Goal: Find specific page/section

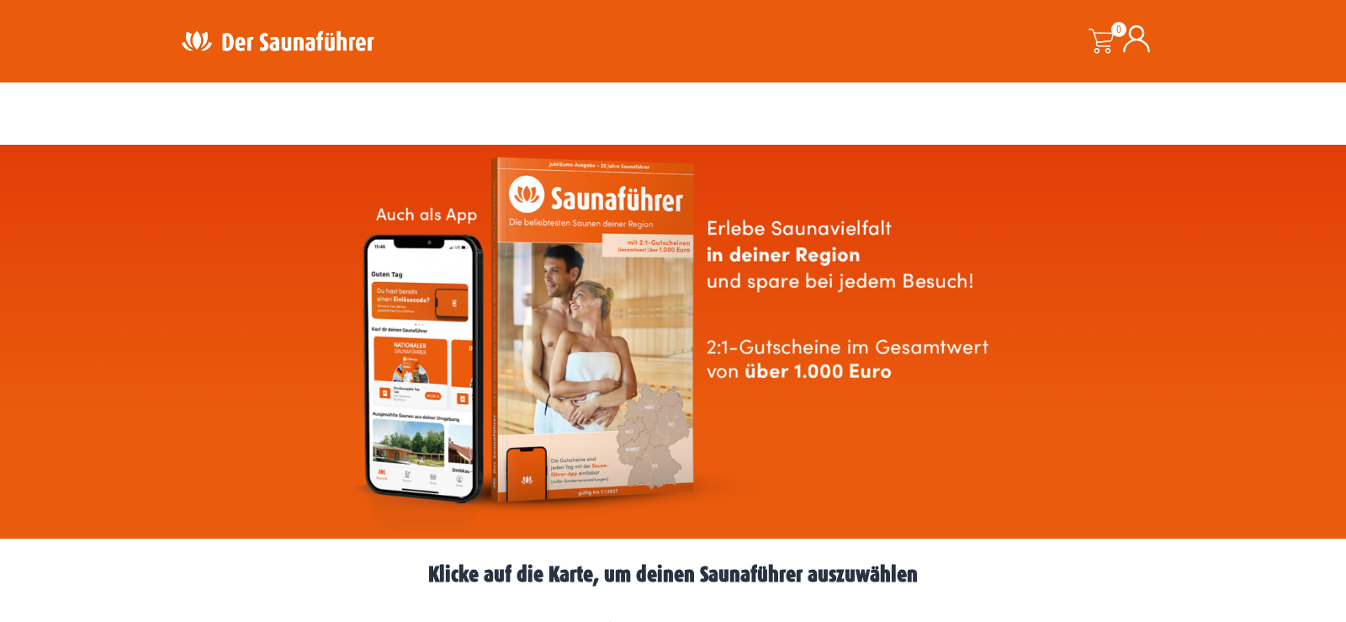
scroll to position [515, 0]
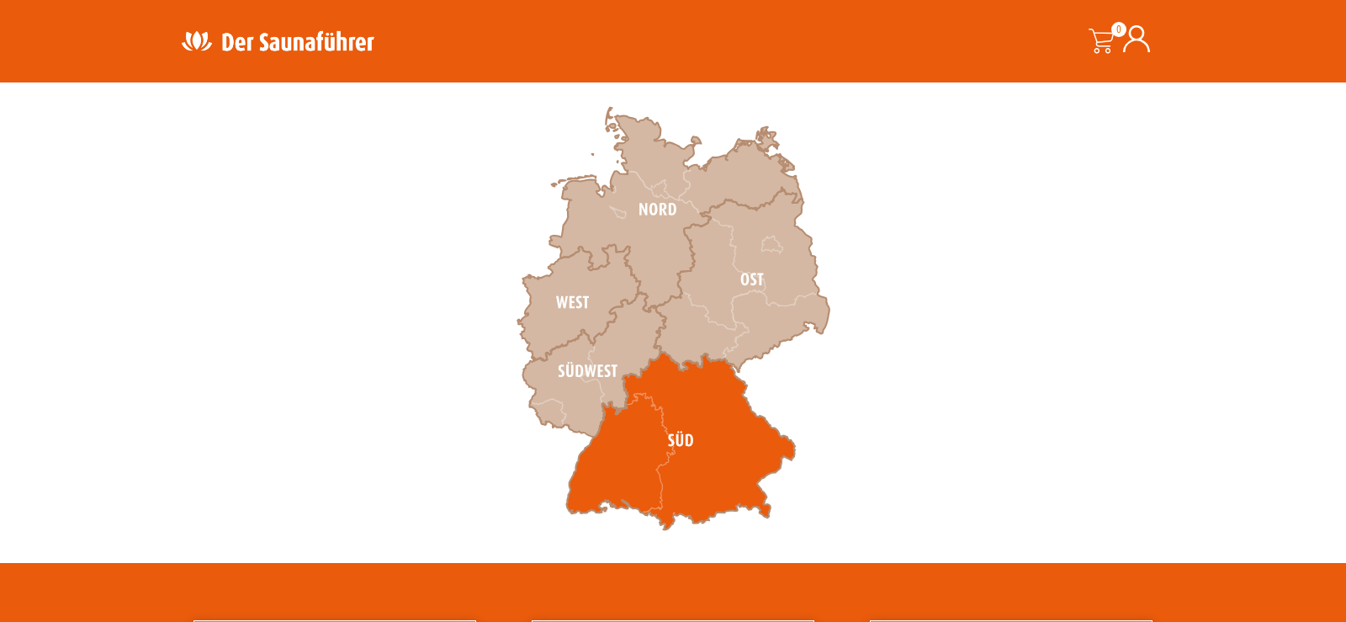
click at [672, 458] on icon at bounding box center [680, 441] width 229 height 178
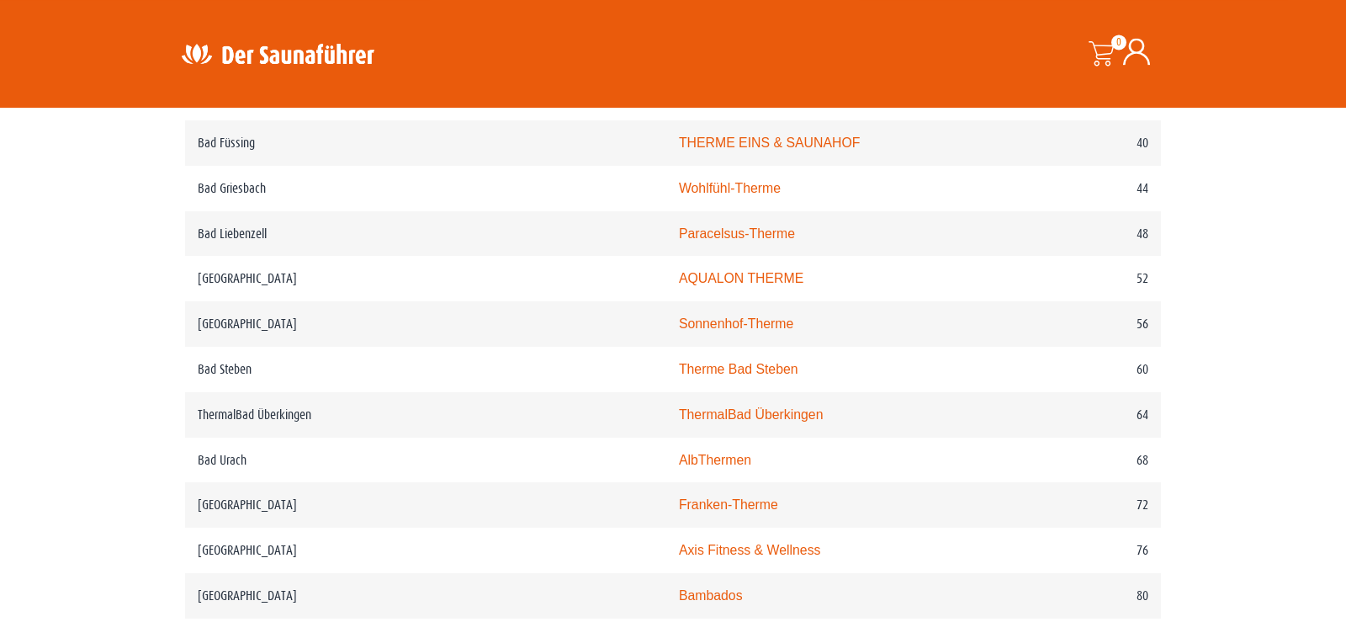
scroll to position [1029, 0]
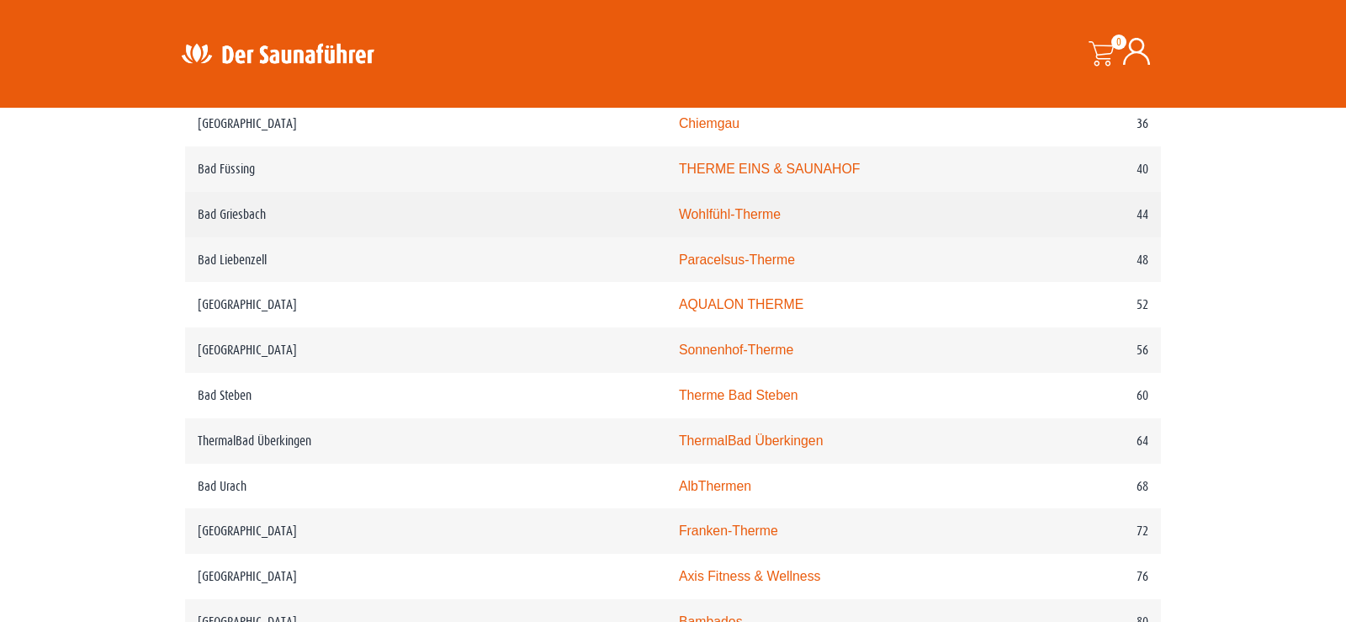
click at [1144, 237] on td "44" at bounding box center [1084, 214] width 153 height 45
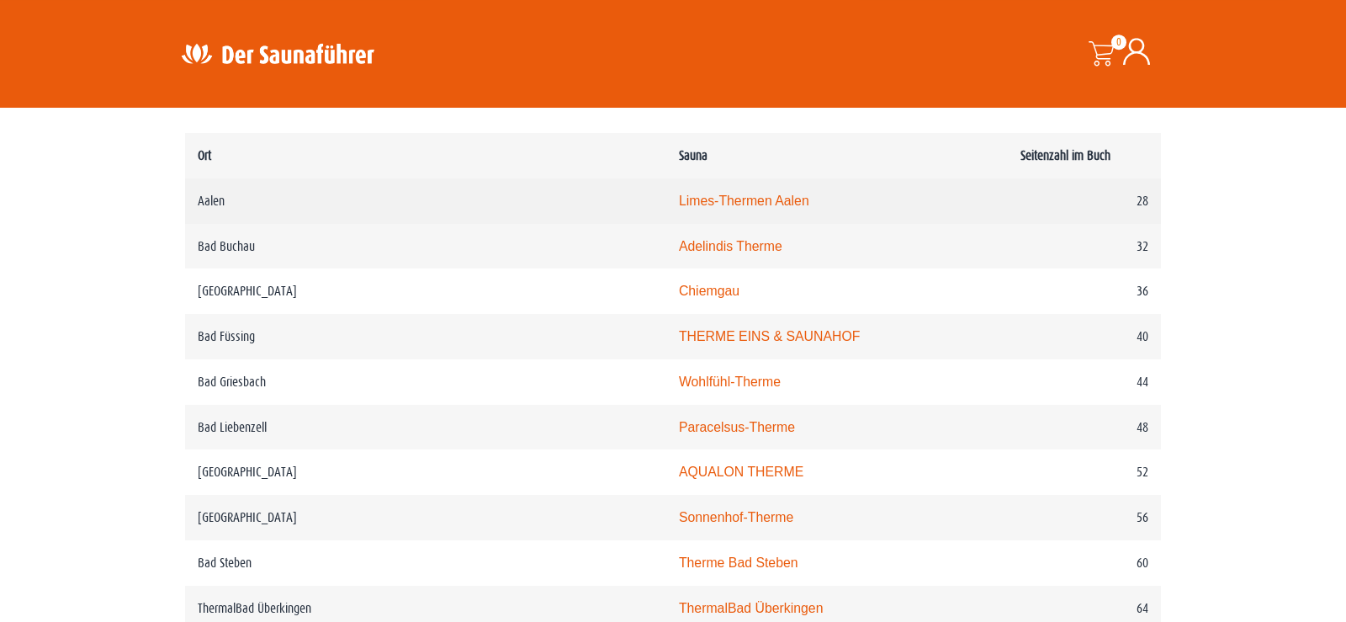
scroll to position [907, 0]
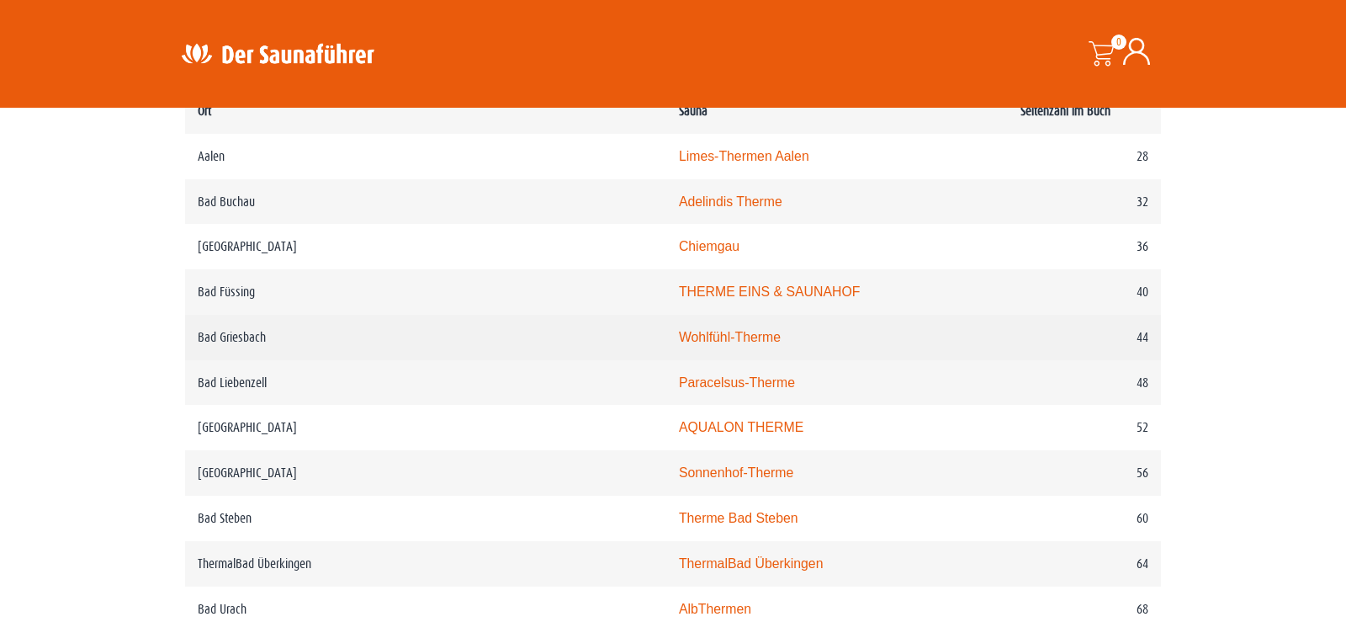
click at [252, 360] on td "Bad Griesbach" at bounding box center [425, 337] width 481 height 45
click at [679, 344] on link "Wohlfühl-Therme" at bounding box center [730, 337] width 102 height 14
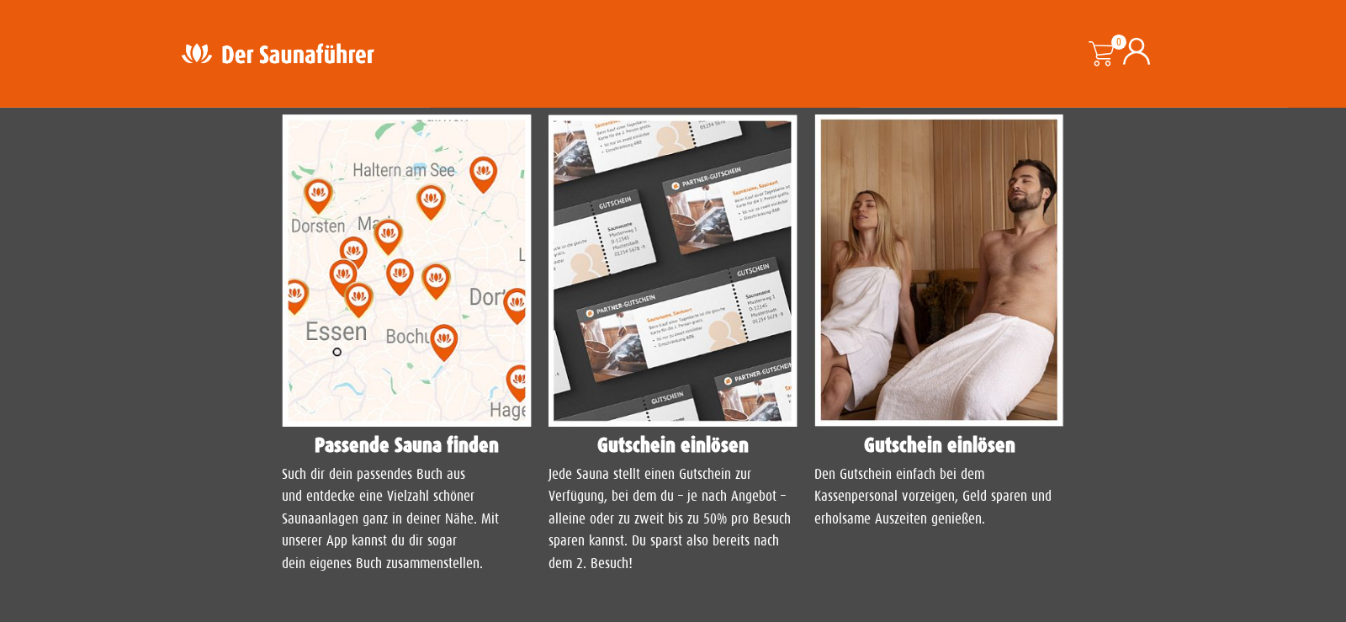
scroll to position [1544, 0]
